Goal: Information Seeking & Learning: Learn about a topic

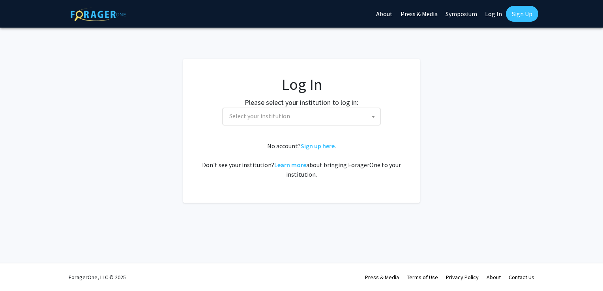
select select
click at [343, 124] on span "Select your institution" at bounding box center [303, 116] width 154 height 16
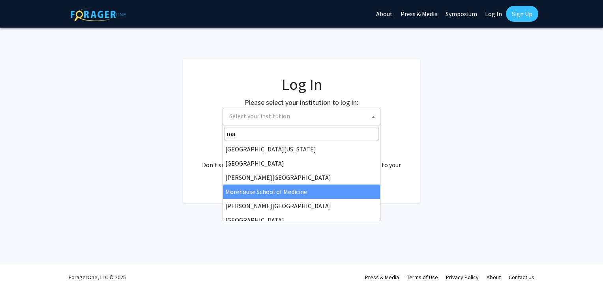
type input "mar"
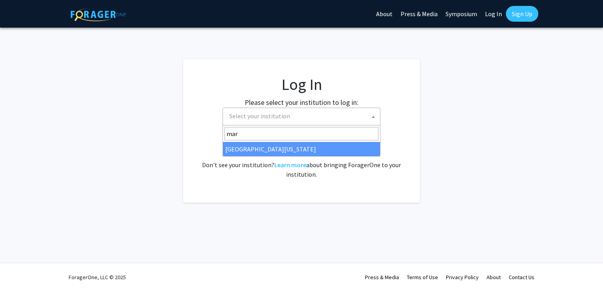
select select "31"
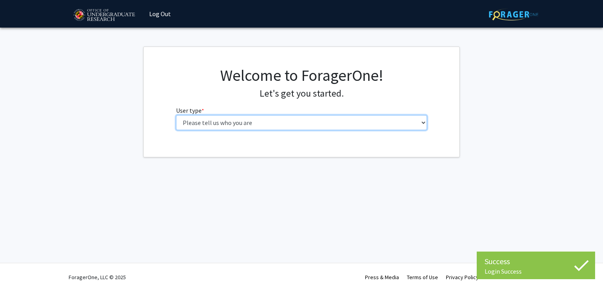
click at [252, 127] on select "Please tell us who you are Undergraduate Student Master's Student Doctoral Cand…" at bounding box center [301, 122] width 251 height 15
select select "1: undergrad"
click at [176, 115] on select "Please tell us who you are Undergraduate Student Master's Student Doctoral Cand…" at bounding box center [301, 122] width 251 height 15
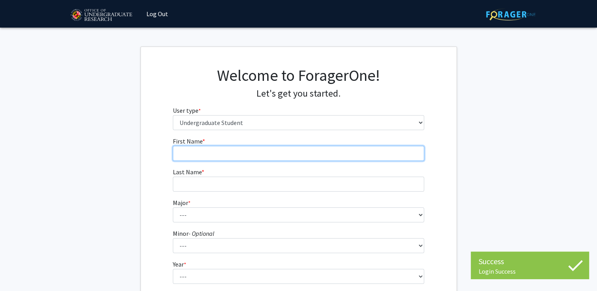
click at [259, 153] on input "First Name * required" at bounding box center [298, 153] width 251 height 15
type input "[PERSON_NAME]"
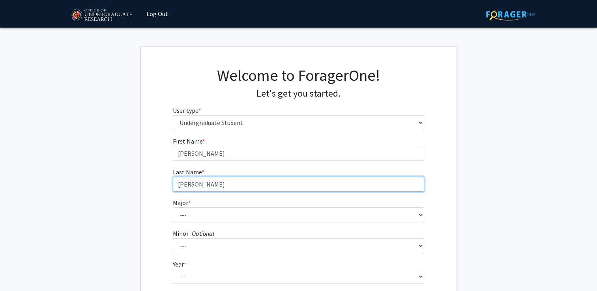
type input "[PERSON_NAME]"
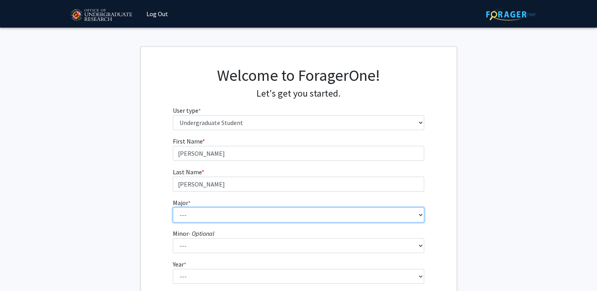
click at [269, 210] on select "--- Accounting Aerospace Engineering African American and Africana Studies Agri…" at bounding box center [298, 215] width 251 height 15
select select "16: 2317"
click at [173, 208] on select "--- Accounting Aerospace Engineering African American and Africana Studies Agri…" at bounding box center [298, 215] width 251 height 15
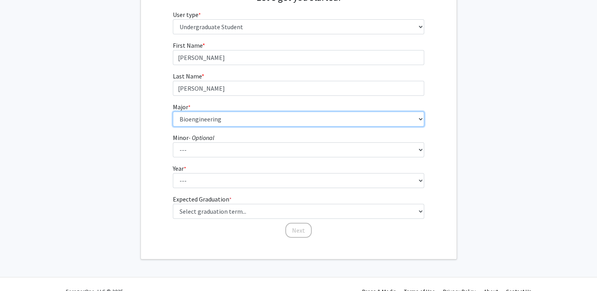
scroll to position [96, 0]
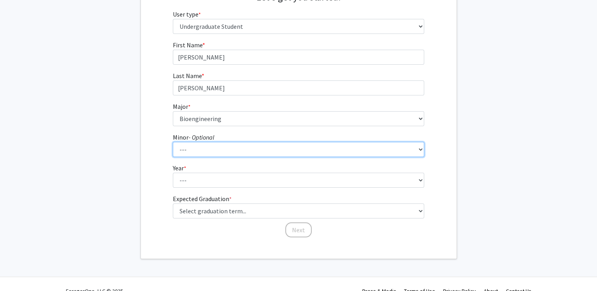
click at [294, 154] on select "--- Actuarial Mathematics Advanced Cybersecurity Experience for Students Africa…" at bounding box center [298, 149] width 251 height 15
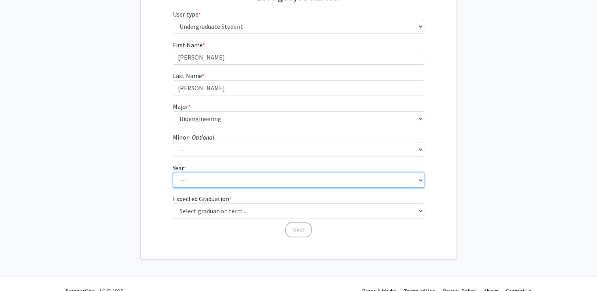
click at [241, 184] on select "--- First-year Sophomore Junior Senior Postbaccalaureate Certificate" at bounding box center [298, 180] width 251 height 15
select select "1: first-year"
click at [173, 173] on select "--- First-year Sophomore Junior Senior Postbaccalaureate Certificate" at bounding box center [298, 180] width 251 height 15
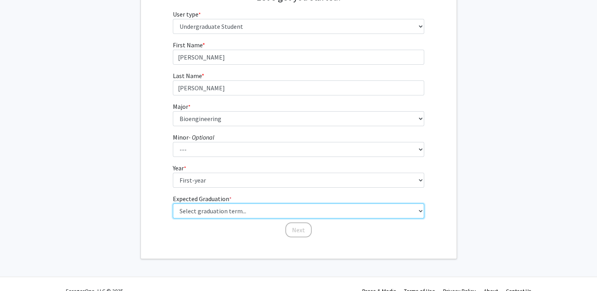
click at [246, 207] on select "Select graduation term... Spring 2025 Summer 2025 Fall 2025 Winter 2025 Spring …" at bounding box center [298, 211] width 251 height 15
select select "15: fall_2028"
click at [173, 204] on select "Select graduation term... Spring 2025 Summer 2025 Fall 2025 Winter 2025 Spring …" at bounding box center [298, 211] width 251 height 15
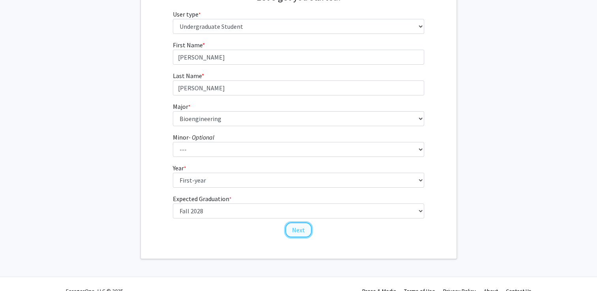
click at [308, 229] on button "Next" at bounding box center [298, 230] width 26 height 15
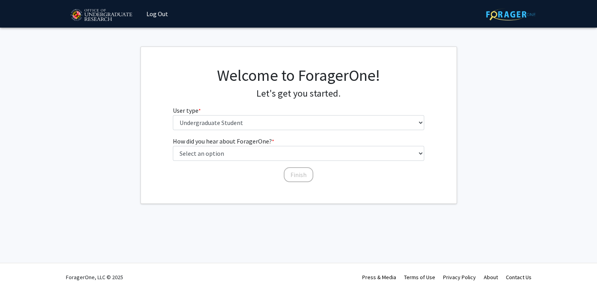
scroll to position [0, 0]
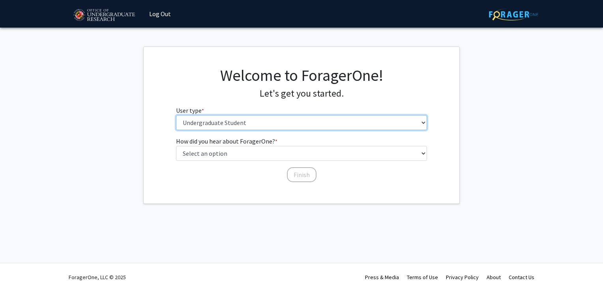
click at [346, 116] on select "Please tell us who you are Undergraduate Student Master's Student Doctoral Cand…" at bounding box center [301, 122] width 251 height 15
click at [176, 115] on select "Please tell us who you are Undergraduate Student Master's Student Doctoral Cand…" at bounding box center [301, 122] width 251 height 15
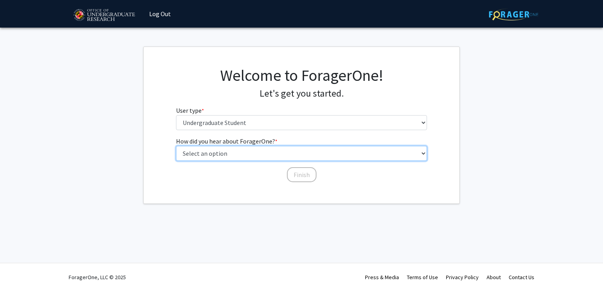
click at [285, 154] on select "Select an option Peer/student recommendation Faculty/staff recommendation Unive…" at bounding box center [301, 153] width 251 height 15
select select "2: faculty_recommendation"
click at [176, 146] on select "Select an option Peer/student recommendation Faculty/staff recommendation Unive…" at bounding box center [301, 153] width 251 height 15
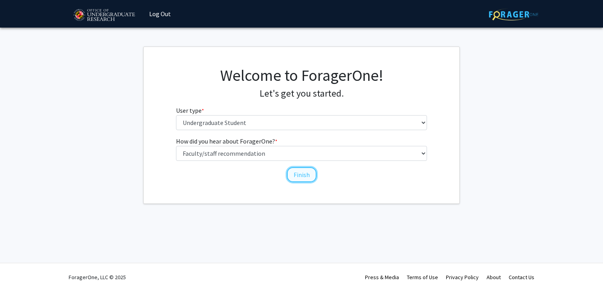
click at [312, 169] on button "Finish" at bounding box center [302, 174] width 30 height 15
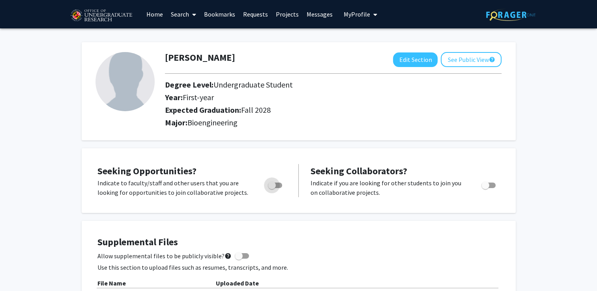
click at [272, 186] on span "Toggle" at bounding box center [272, 186] width 8 height 8
click at [272, 188] on input "Are you actively seeking opportunities?" at bounding box center [272, 188] width 0 height 0
checkbox input "true"
click at [470, 64] on button "See Public View help" at bounding box center [471, 59] width 61 height 15
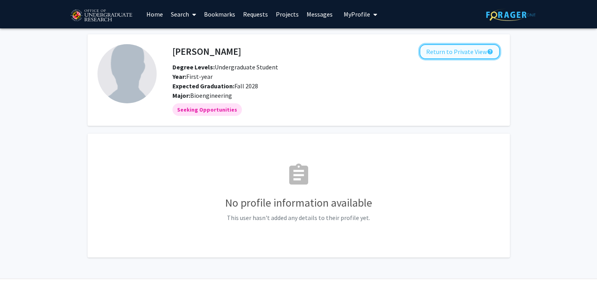
click at [484, 51] on button "Return to Private View help" at bounding box center [460, 51] width 81 height 15
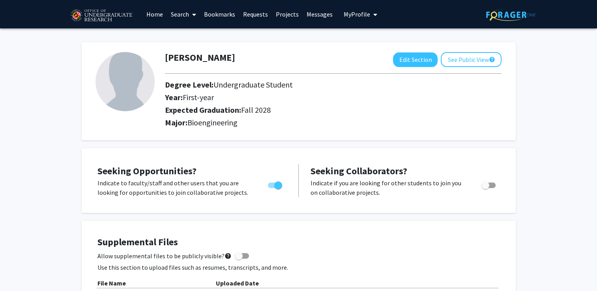
click at [185, 13] on link "Search" at bounding box center [183, 14] width 33 height 28
click at [195, 37] on span "Faculty/Staff" at bounding box center [196, 36] width 58 height 16
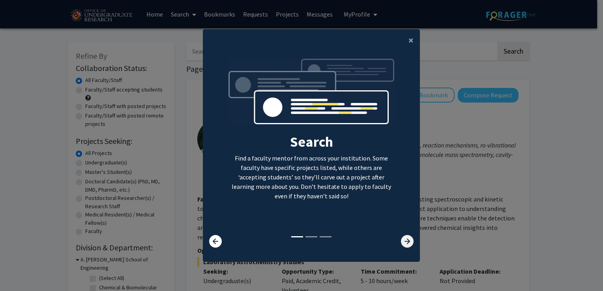
click at [403, 236] on icon at bounding box center [407, 241] width 13 height 13
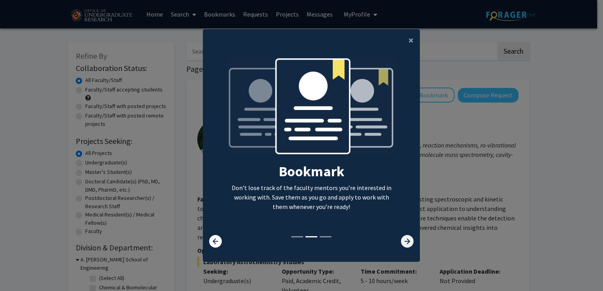
click at [403, 236] on icon at bounding box center [407, 241] width 13 height 13
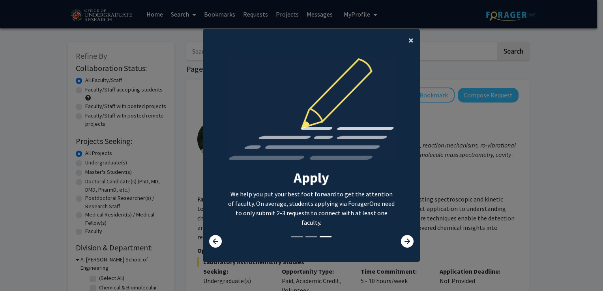
click at [409, 43] on span "×" at bounding box center [411, 40] width 5 height 12
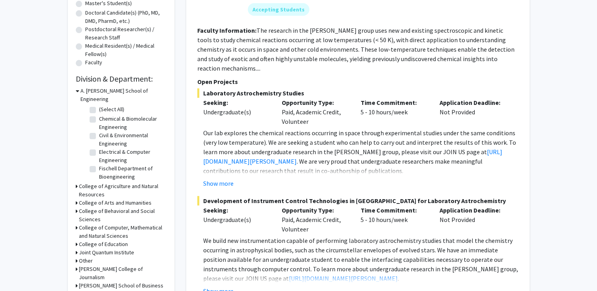
scroll to position [165, 0]
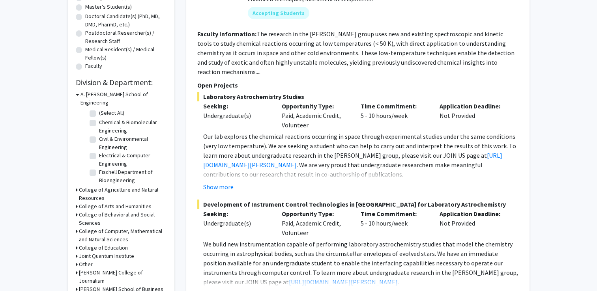
click at [99, 168] on label "Fischell Department of Bioengineering" at bounding box center [132, 176] width 66 height 17
click at [99, 168] on input "Fischell Department of Bioengineering" at bounding box center [101, 170] width 5 height 5
checkbox input "true"
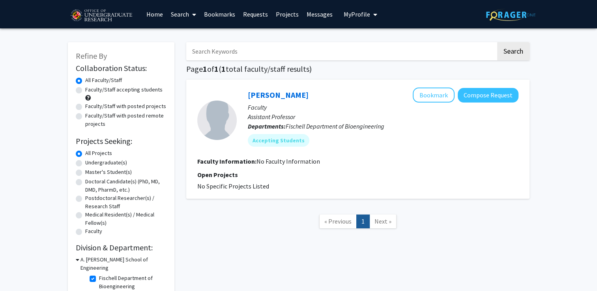
scroll to position [43, 0]
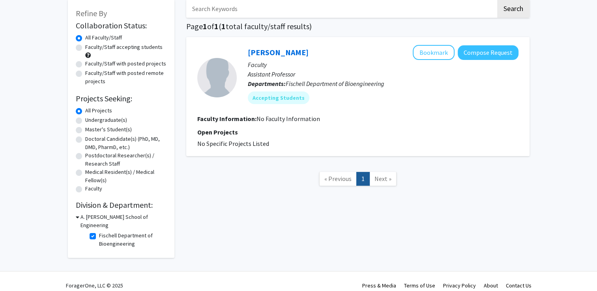
click at [99, 232] on label "Fischell Department of Bioengineering" at bounding box center [132, 240] width 66 height 17
click at [99, 232] on input "Fischell Department of Bioengineering" at bounding box center [101, 234] width 5 height 5
checkbox input "false"
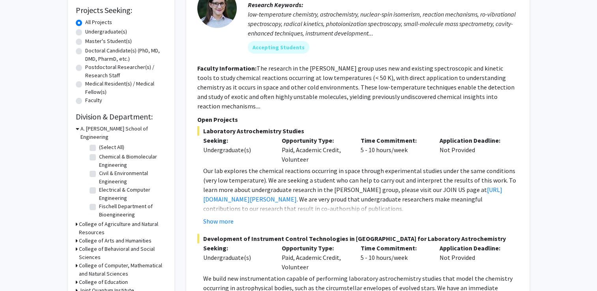
scroll to position [133, 0]
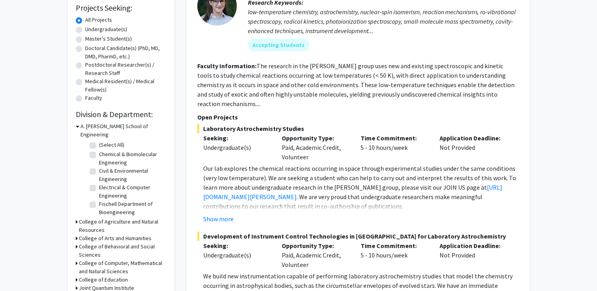
click at [99, 200] on label "Fischell Department of Bioengineering" at bounding box center [132, 208] width 66 height 17
click at [99, 200] on input "Fischell Department of Bioengineering" at bounding box center [101, 202] width 5 height 5
checkbox input "true"
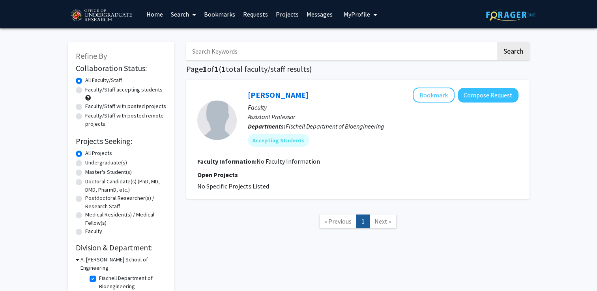
scroll to position [40, 0]
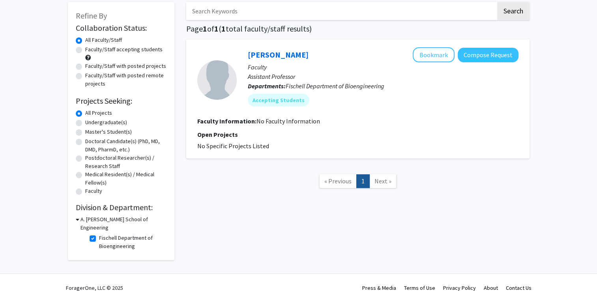
click at [85, 124] on label "Undergraduate(s)" at bounding box center [106, 122] width 42 height 8
click at [85, 124] on input "Undergraduate(s)" at bounding box center [87, 120] width 5 height 5
radio input "true"
